Goal: Information Seeking & Learning: Learn about a topic

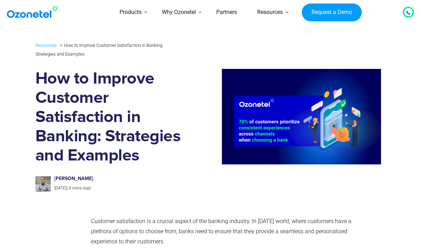
click at [37, 74] on h1 "How to Improve Customer Satisfaction in Banking: Strategies and Examples" at bounding box center [108, 117] width 146 height 96
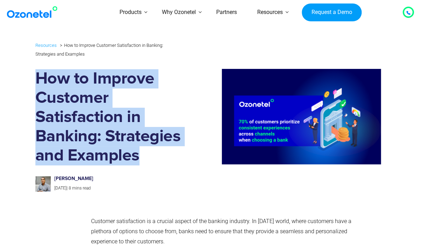
drag, startPoint x: 37, startPoint y: 74, endPoint x: 120, endPoint y: 158, distance: 117.6
click at [120, 158] on h1 "How to Improve Customer Satisfaction in Banking: Strategies and Examples" at bounding box center [108, 117] width 146 height 96
copy h1 "How to Improve Customer Satisfaction in Banking: Strategies and Examples"
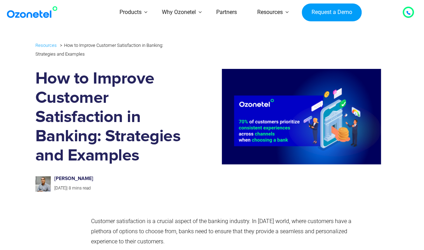
click at [149, 190] on p "[DATE] | 8 mins read" at bounding box center [114, 189] width 120 height 8
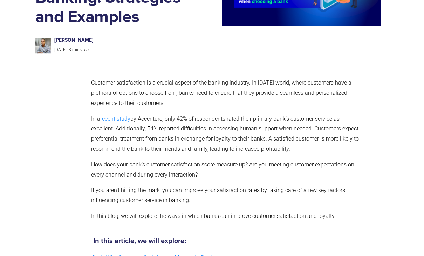
scroll to position [185, 0]
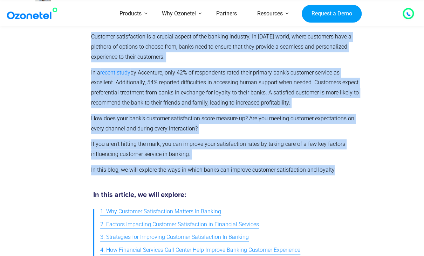
drag, startPoint x: 90, startPoint y: 37, endPoint x: 338, endPoint y: 172, distance: 282.2
click at [338, 172] on div "Customer satisfaction is a crucial aspect of the banking industry. In [DATE] wo…" at bounding box center [226, 106] width 277 height 156
copy div "Loremips dolorsitamet co a elitsed doeius te inc utlabor etdolore. Ma aliqu’e a…"
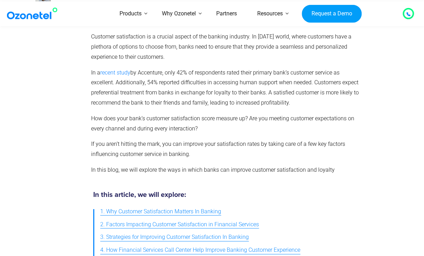
click at [207, 192] on h5 "In this article, we will explore:" at bounding box center [210, 194] width 235 height 7
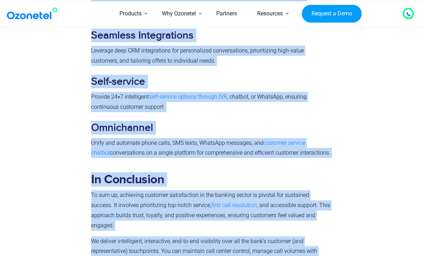
scroll to position [2790, 0]
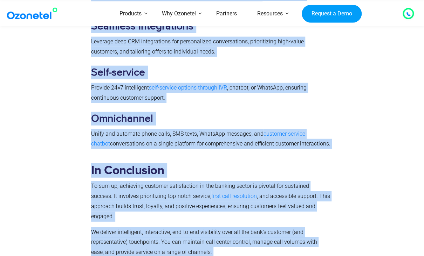
drag, startPoint x: 93, startPoint y: 191, endPoint x: 367, endPoint y: 240, distance: 278.0
copy div "Lo ipsu dolorsi, am cons adipisc: 3. Eli Seddoeiu Temporincidi Utlabor Et Dolor…"
click at [177, 116] on h3 "Omnichannel" at bounding box center [210, 119] width 239 height 14
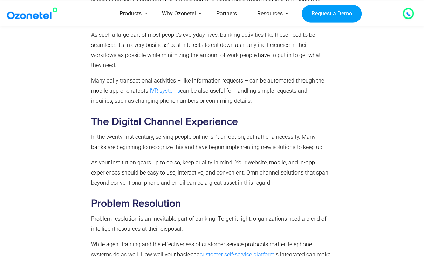
scroll to position [572, 0]
